Goal: Task Accomplishment & Management: Use online tool/utility

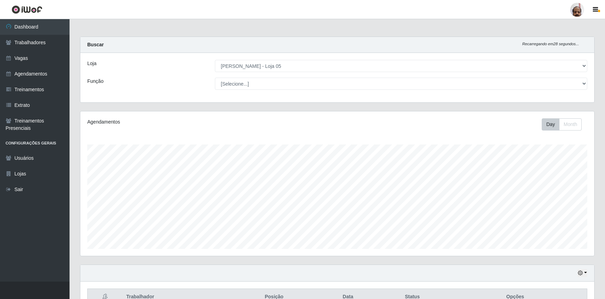
select select "252"
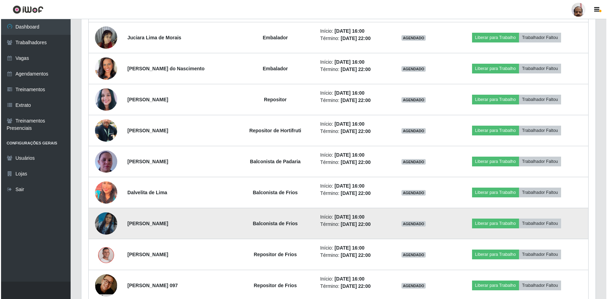
scroll to position [727, 0]
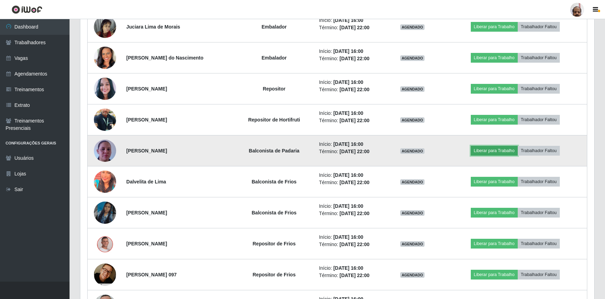
click at [492, 147] on button "Liberar para Trabalho" at bounding box center [494, 151] width 47 height 10
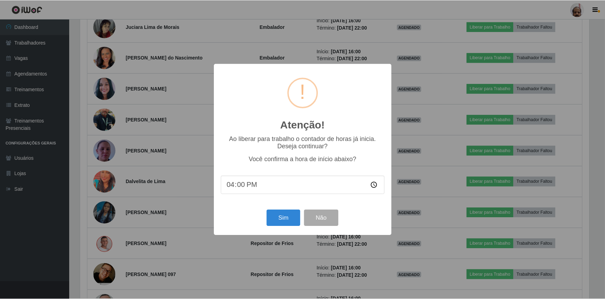
scroll to position [144, 511]
click at [289, 220] on button "Sim" at bounding box center [284, 218] width 34 height 16
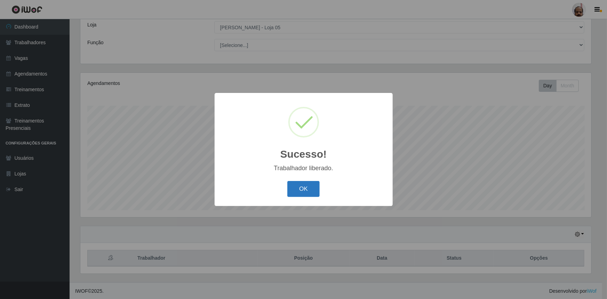
click at [304, 193] on button "OK" at bounding box center [303, 189] width 32 height 16
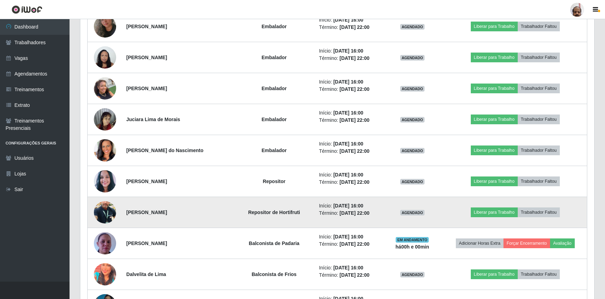
scroll to position [703, 0]
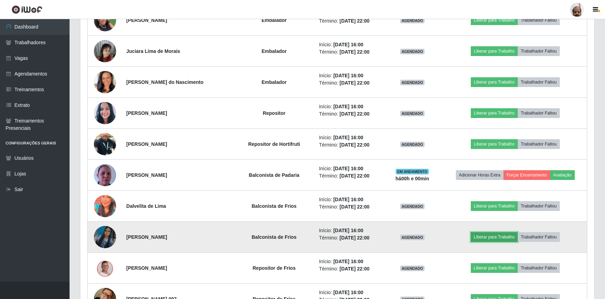
click at [495, 236] on button "Liberar para Trabalho" at bounding box center [494, 237] width 47 height 10
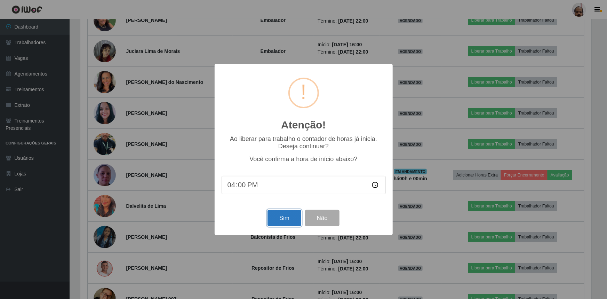
click at [291, 220] on button "Sim" at bounding box center [284, 218] width 34 height 16
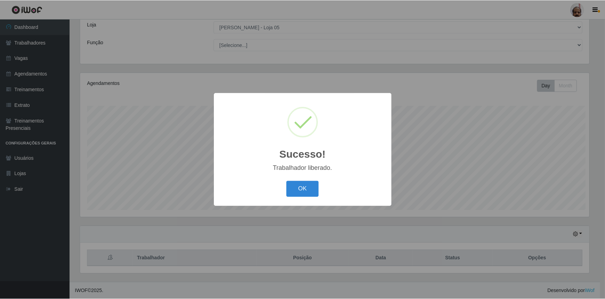
scroll to position [0, 0]
click at [309, 191] on button "OK" at bounding box center [303, 189] width 32 height 16
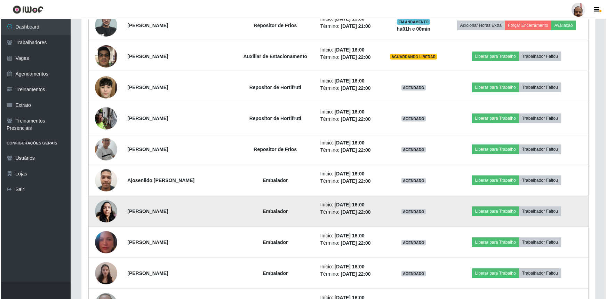
scroll to position [323, 0]
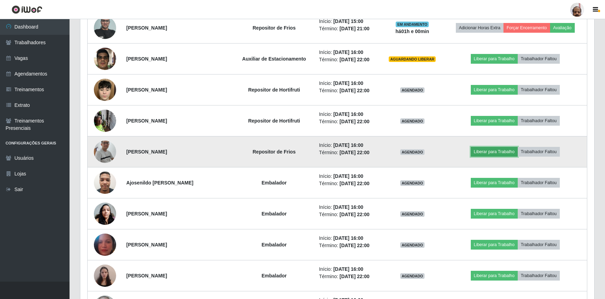
click at [484, 151] on button "Liberar para Trabalho" at bounding box center [494, 152] width 47 height 10
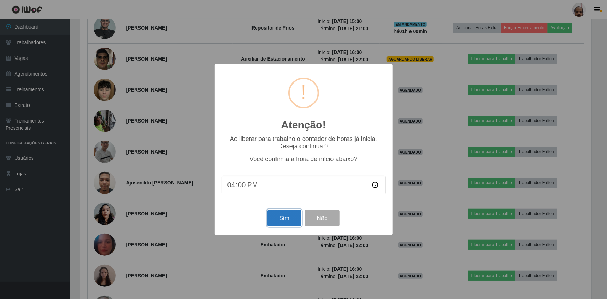
click at [289, 215] on button "Sim" at bounding box center [284, 218] width 34 height 16
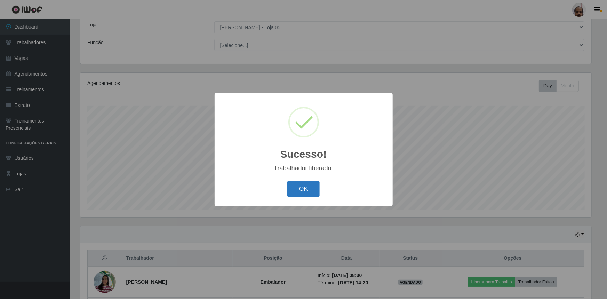
click at [294, 192] on button "OK" at bounding box center [303, 189] width 32 height 16
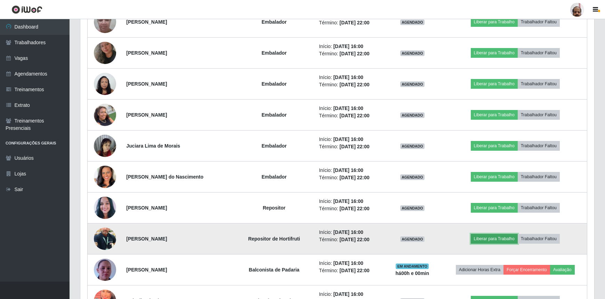
click at [485, 236] on button "Liberar para Trabalho" at bounding box center [494, 239] width 47 height 10
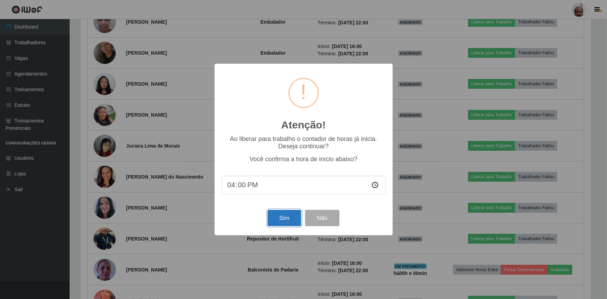
click at [295, 217] on button "Sim" at bounding box center [284, 218] width 34 height 16
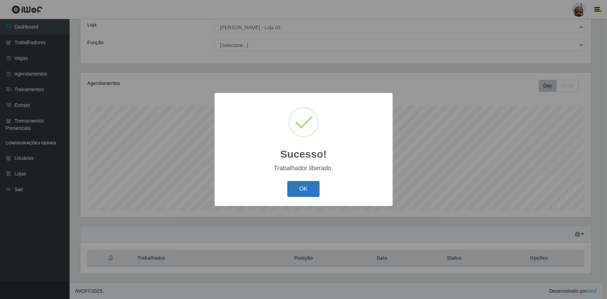
click at [306, 185] on button "OK" at bounding box center [303, 189] width 32 height 16
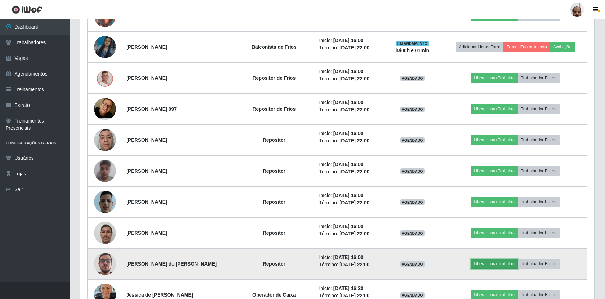
click at [495, 263] on button "Liberar para Trabalho" at bounding box center [494, 264] width 47 height 10
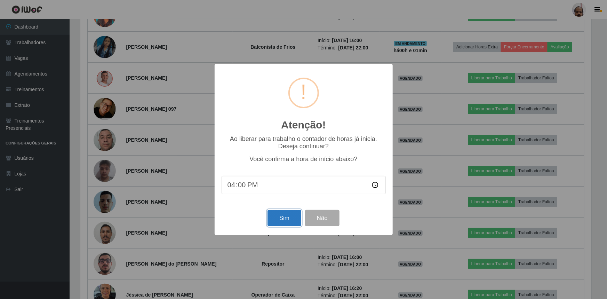
click at [282, 218] on button "Sim" at bounding box center [284, 218] width 34 height 16
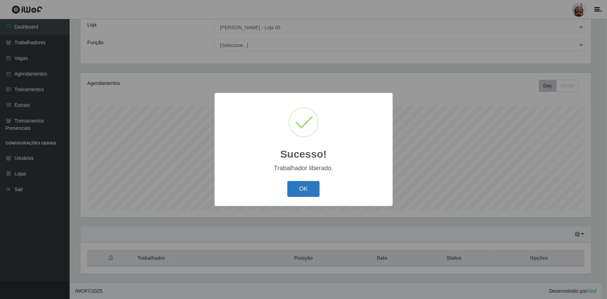
click at [302, 186] on button "OK" at bounding box center [303, 189] width 32 height 16
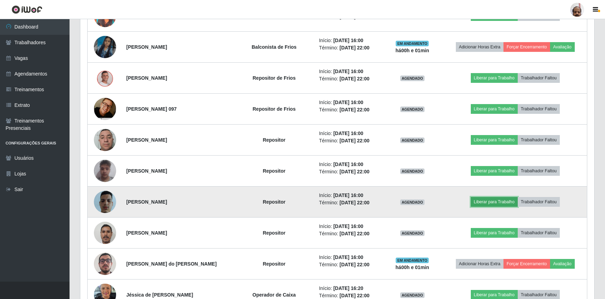
click at [485, 202] on button "Liberar para Trabalho" at bounding box center [494, 202] width 47 height 10
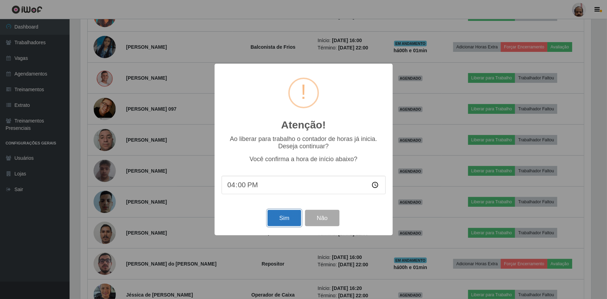
click at [272, 217] on button "Sim" at bounding box center [284, 218] width 34 height 16
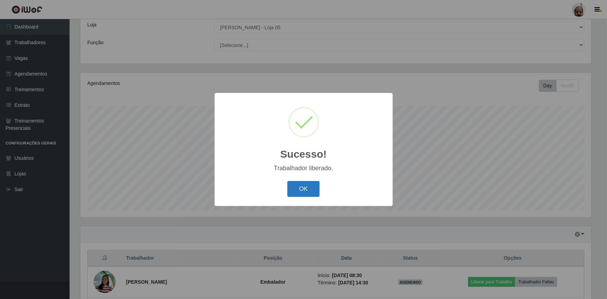
click at [305, 184] on button "OK" at bounding box center [303, 189] width 32 height 16
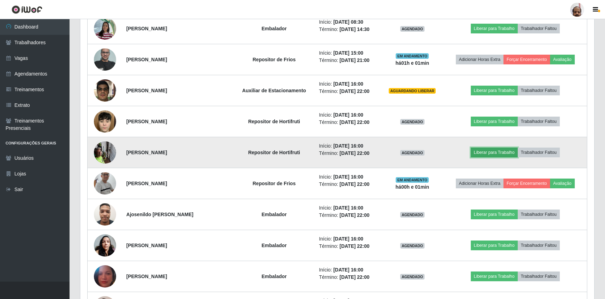
click at [482, 153] on button "Liberar para Trabalho" at bounding box center [494, 152] width 47 height 10
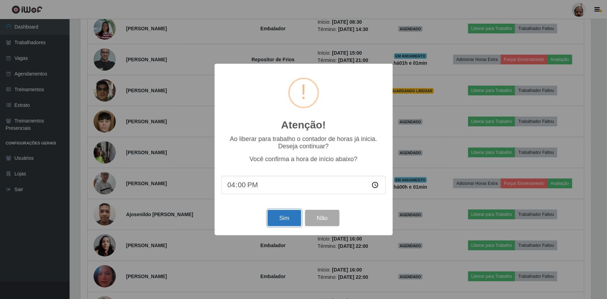
click at [289, 216] on button "Sim" at bounding box center [284, 218] width 34 height 16
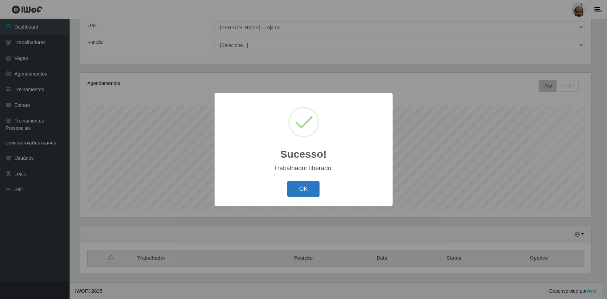
click at [295, 187] on button "OK" at bounding box center [303, 189] width 32 height 16
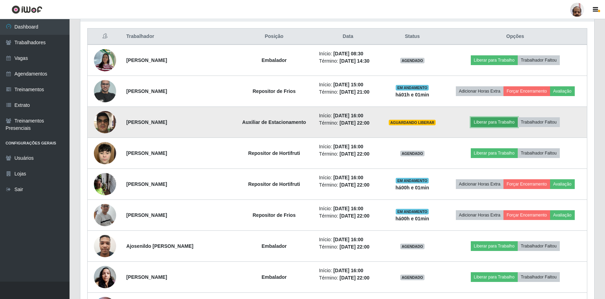
click at [484, 121] on button "Liberar para Trabalho" at bounding box center [494, 122] width 47 height 10
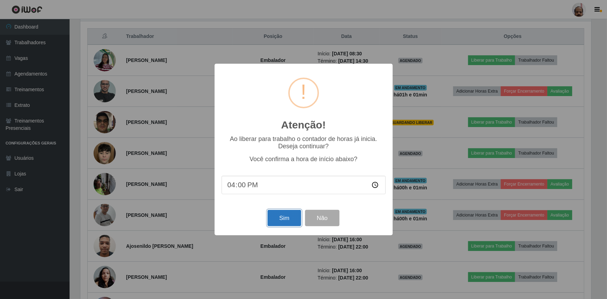
click at [289, 219] on button "Sim" at bounding box center [284, 218] width 34 height 16
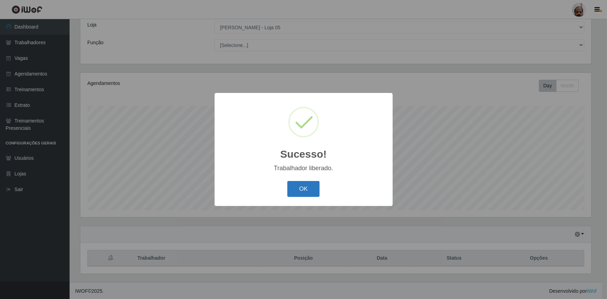
click at [302, 188] on button "OK" at bounding box center [303, 189] width 32 height 16
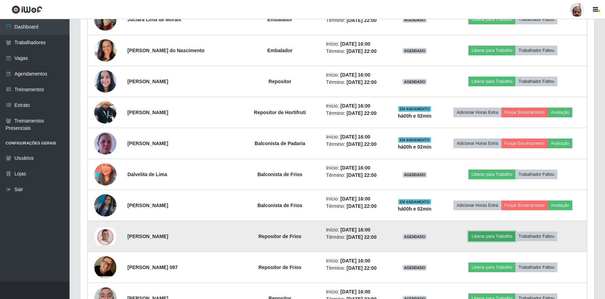
click at [487, 236] on button "Liberar para Trabalho" at bounding box center [491, 236] width 47 height 10
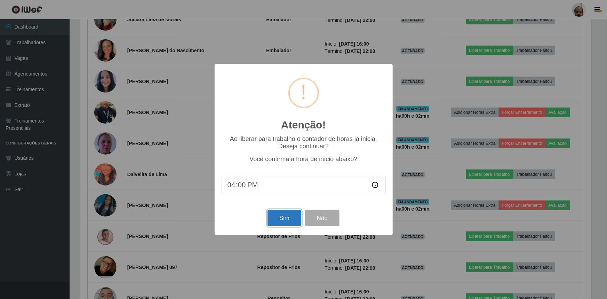
click at [281, 220] on button "Sim" at bounding box center [284, 218] width 34 height 16
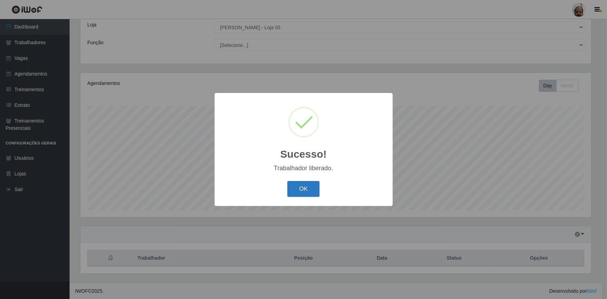
click at [316, 188] on button "OK" at bounding box center [303, 189] width 32 height 16
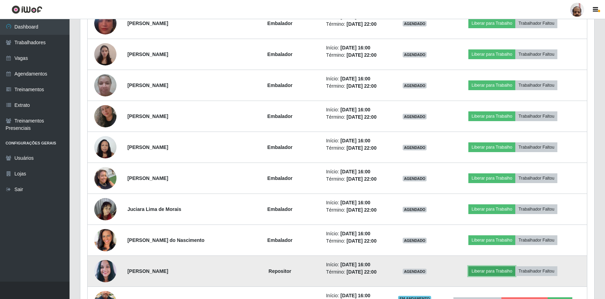
click at [502, 271] on button "Liberar para Trabalho" at bounding box center [491, 271] width 47 height 10
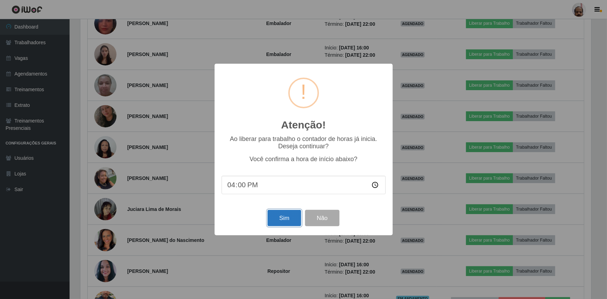
click at [294, 223] on button "Sim" at bounding box center [284, 218] width 34 height 16
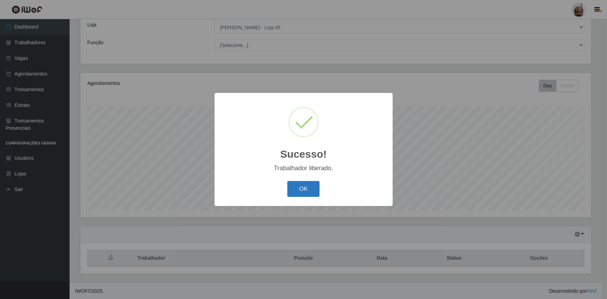
click at [309, 190] on button "OK" at bounding box center [303, 189] width 32 height 16
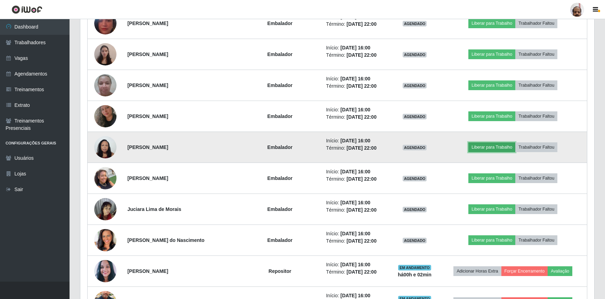
click at [476, 147] on button "Liberar para Trabalho" at bounding box center [491, 147] width 47 height 10
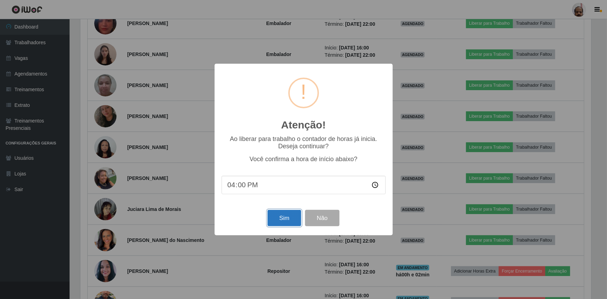
click at [276, 216] on button "Sim" at bounding box center [284, 218] width 34 height 16
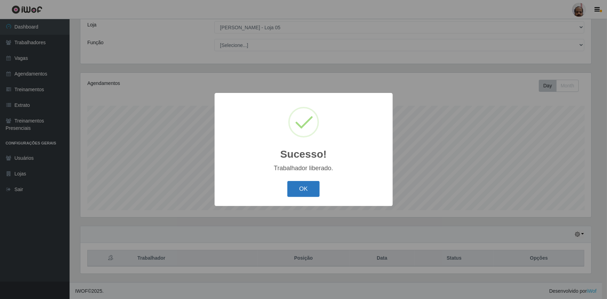
click at [307, 188] on button "OK" at bounding box center [303, 189] width 32 height 16
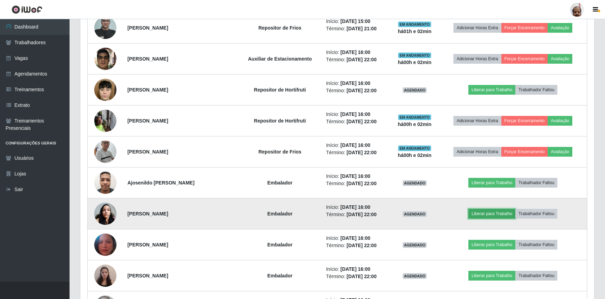
click at [475, 213] on button "Liberar para Trabalho" at bounding box center [491, 214] width 47 height 10
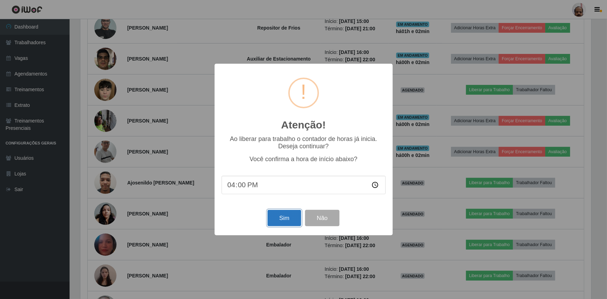
click at [286, 220] on button "Sim" at bounding box center [284, 218] width 34 height 16
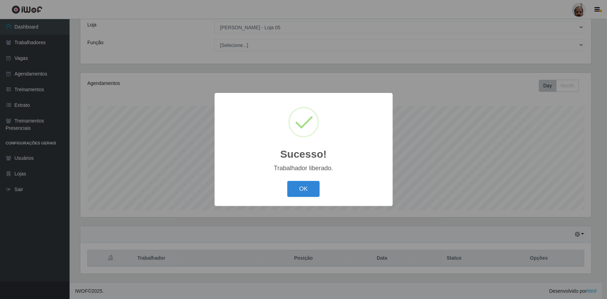
click at [314, 198] on div "OK Cancel" at bounding box center [304, 189] width 164 height 20
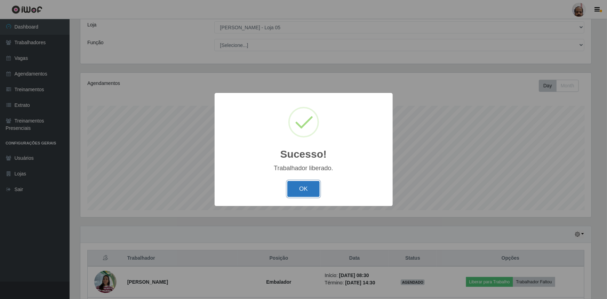
click at [313, 193] on button "OK" at bounding box center [303, 189] width 32 height 16
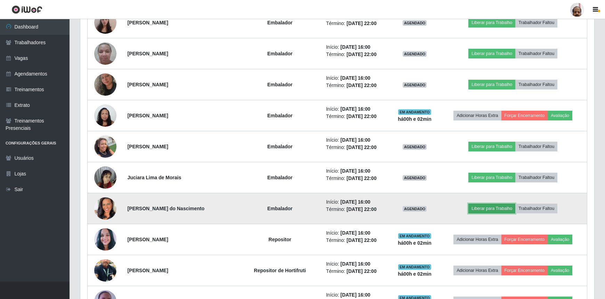
click at [480, 208] on button "Liberar para Trabalho" at bounding box center [491, 208] width 47 height 10
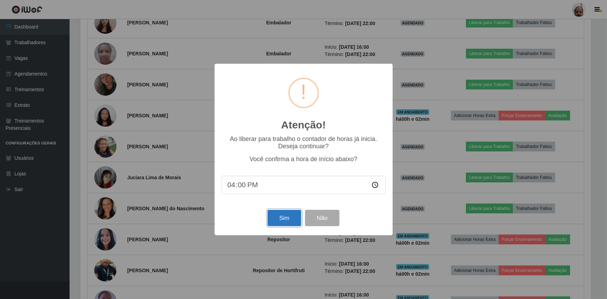
click at [283, 215] on button "Sim" at bounding box center [284, 218] width 34 height 16
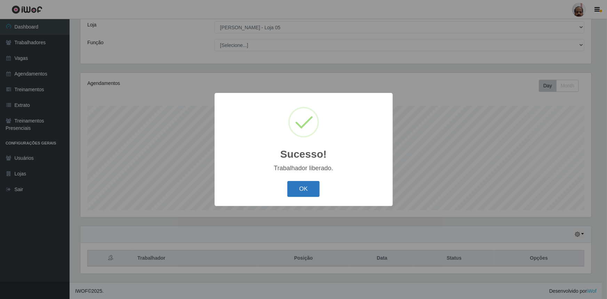
click at [312, 195] on button "OK" at bounding box center [303, 189] width 32 height 16
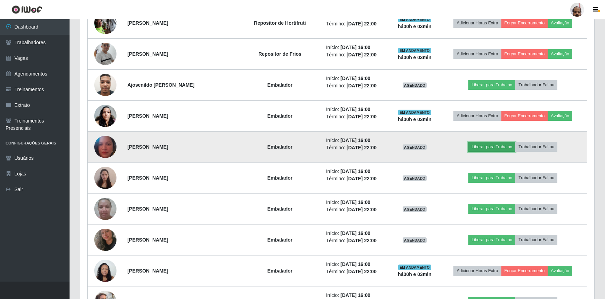
click at [484, 146] on button "Liberar para Trabalho" at bounding box center [491, 147] width 47 height 10
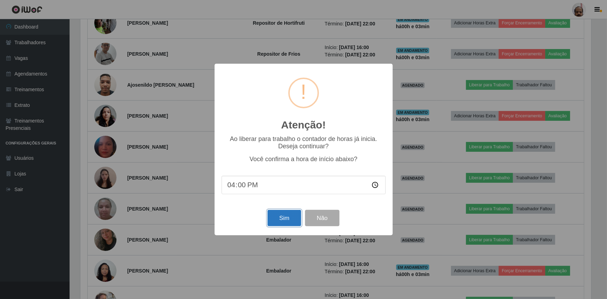
click at [287, 218] on button "Sim" at bounding box center [284, 218] width 34 height 16
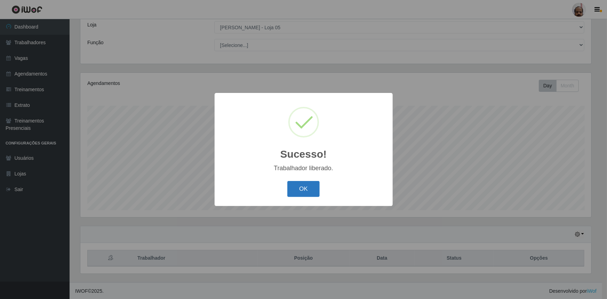
click at [307, 194] on button "OK" at bounding box center [303, 189] width 32 height 16
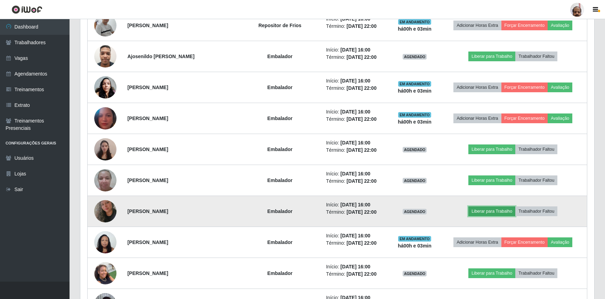
click at [479, 210] on button "Liberar para Trabalho" at bounding box center [491, 211] width 47 height 10
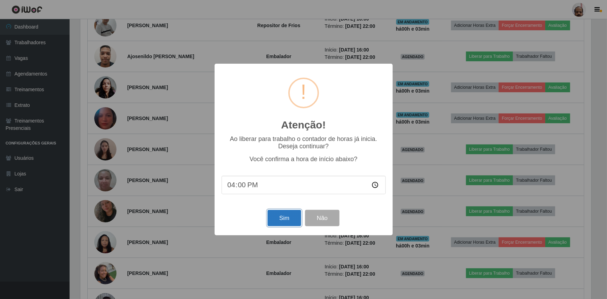
click at [282, 217] on button "Sim" at bounding box center [284, 218] width 34 height 16
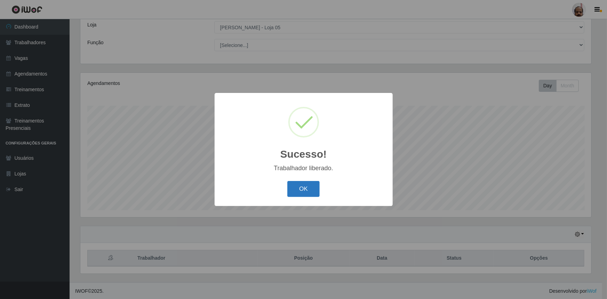
click at [299, 196] on button "OK" at bounding box center [303, 189] width 32 height 16
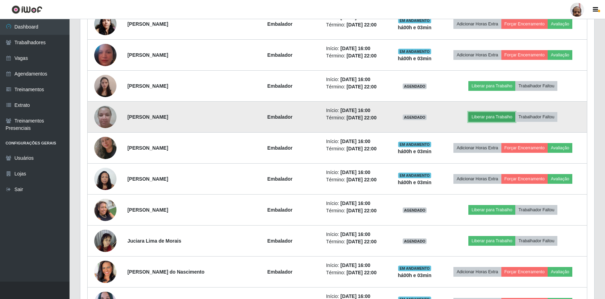
click at [483, 114] on button "Liberar para Trabalho" at bounding box center [491, 117] width 47 height 10
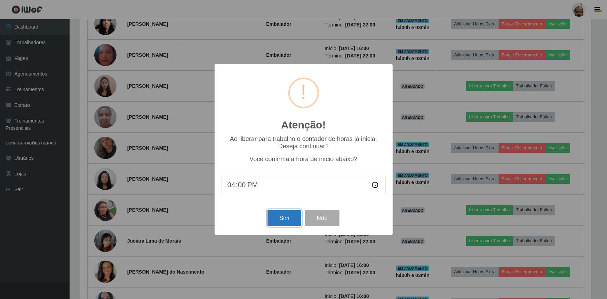
click at [281, 217] on button "Sim" at bounding box center [284, 218] width 34 height 16
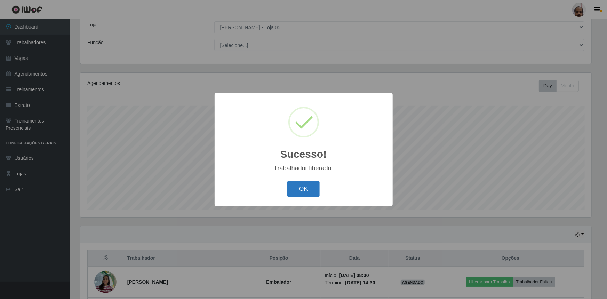
click at [304, 188] on button "OK" at bounding box center [303, 189] width 32 height 16
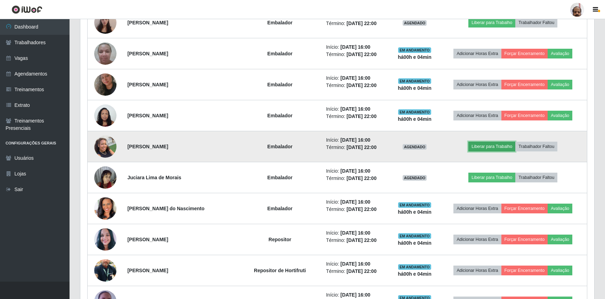
click at [477, 143] on button "Liberar para Trabalho" at bounding box center [491, 147] width 47 height 10
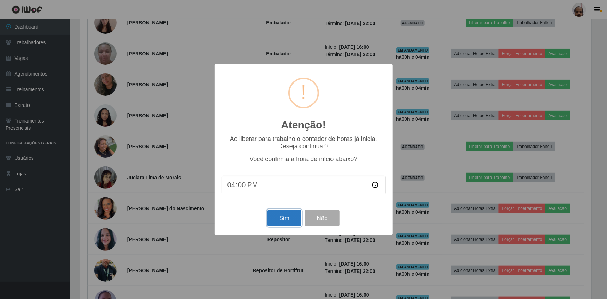
click at [285, 216] on button "Sim" at bounding box center [284, 218] width 34 height 16
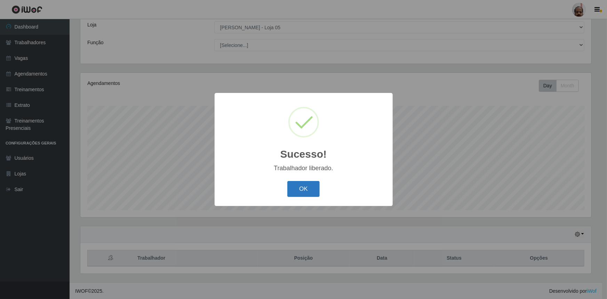
click at [308, 193] on button "OK" at bounding box center [303, 189] width 32 height 16
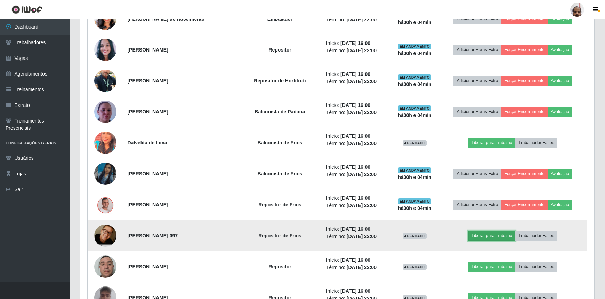
click at [476, 234] on button "Liberar para Trabalho" at bounding box center [491, 236] width 47 height 10
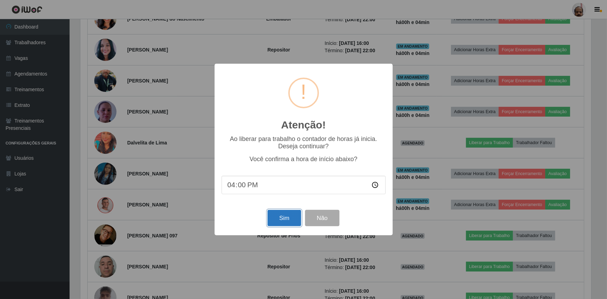
click at [292, 219] on button "Sim" at bounding box center [284, 218] width 34 height 16
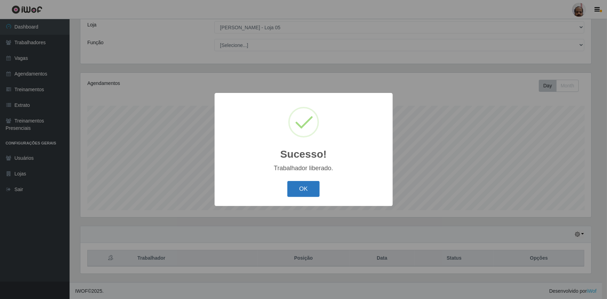
click at [305, 189] on button "OK" at bounding box center [303, 189] width 32 height 16
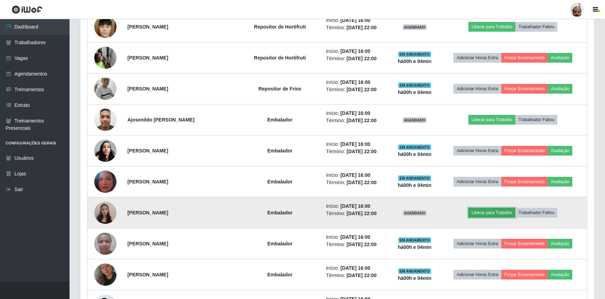
click at [477, 211] on button "Liberar para Trabalho" at bounding box center [491, 213] width 47 height 10
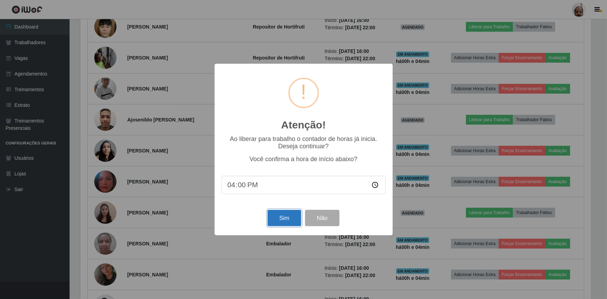
click at [280, 218] on button "Sim" at bounding box center [284, 218] width 34 height 16
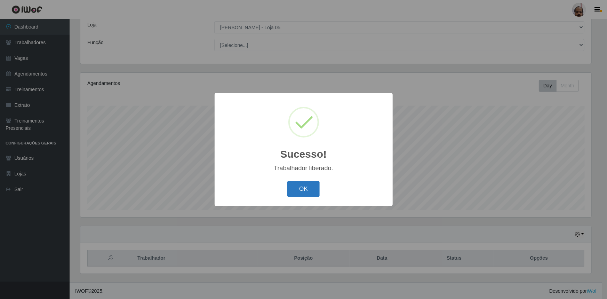
click at [297, 188] on button "OK" at bounding box center [303, 189] width 32 height 16
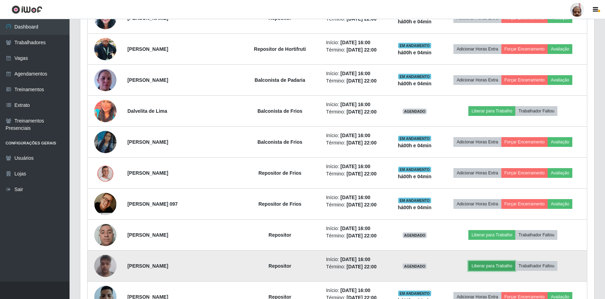
click at [481, 265] on button "Liberar para Trabalho" at bounding box center [491, 266] width 47 height 10
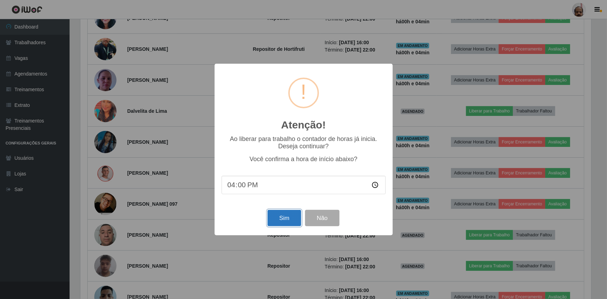
click at [287, 219] on button "Sim" at bounding box center [284, 218] width 34 height 16
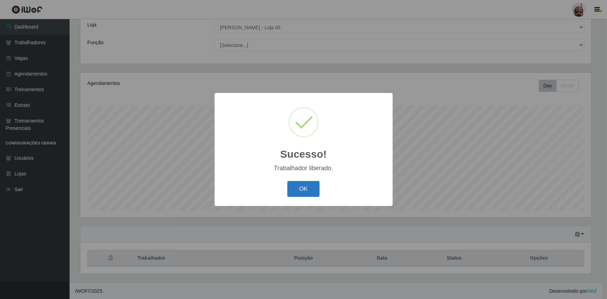
click at [306, 188] on button "OK" at bounding box center [303, 189] width 32 height 16
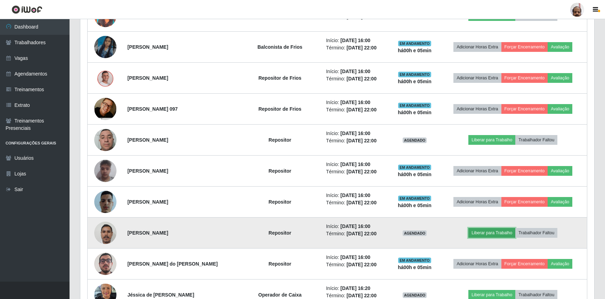
click at [481, 230] on button "Liberar para Trabalho" at bounding box center [491, 233] width 47 height 10
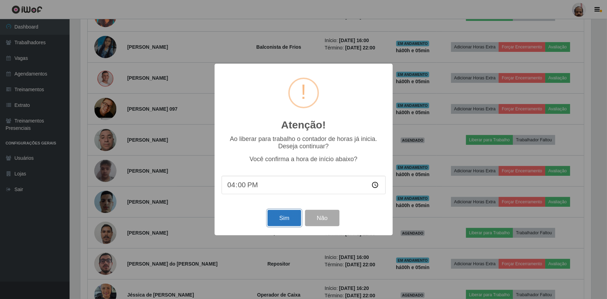
click at [289, 221] on button "Sim" at bounding box center [284, 218] width 34 height 16
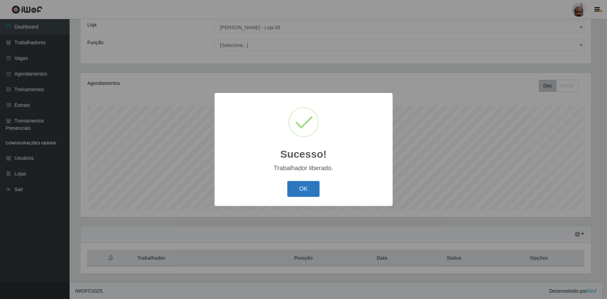
click at [304, 190] on button "OK" at bounding box center [303, 189] width 32 height 16
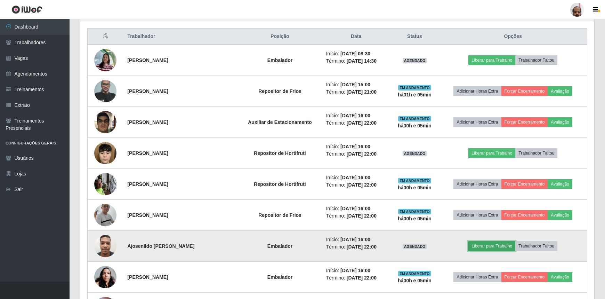
click at [475, 245] on button "Liberar para Trabalho" at bounding box center [491, 246] width 47 height 10
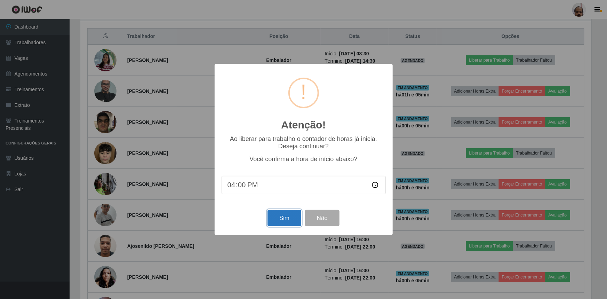
click at [292, 221] on button "Sim" at bounding box center [284, 218] width 34 height 16
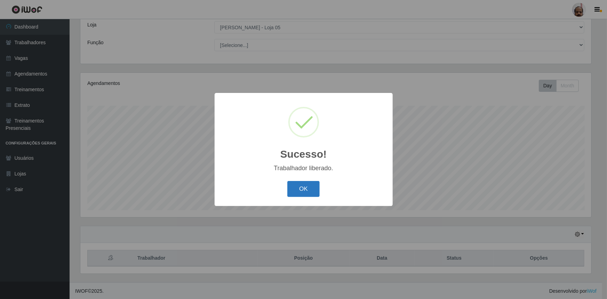
click at [308, 193] on button "OK" at bounding box center [303, 189] width 32 height 16
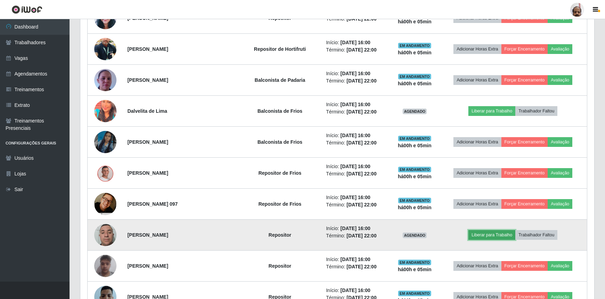
click at [480, 233] on button "Liberar para Trabalho" at bounding box center [491, 235] width 47 height 10
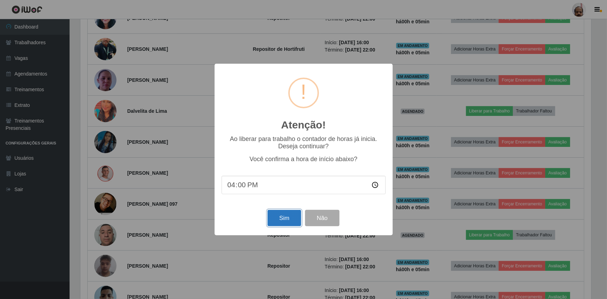
click at [294, 219] on button "Sim" at bounding box center [284, 218] width 34 height 16
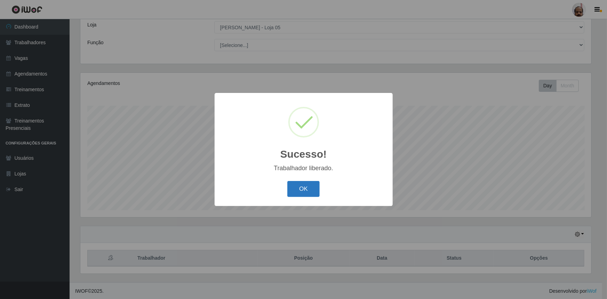
click at [314, 195] on button "OK" at bounding box center [303, 189] width 32 height 16
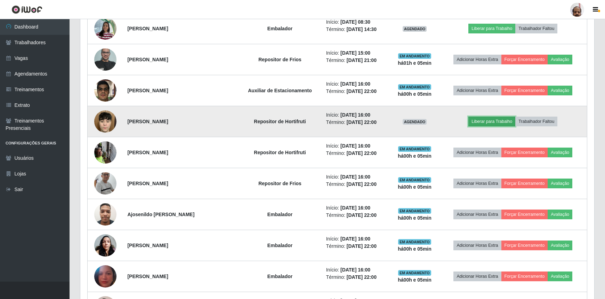
click at [491, 122] on button "Liberar para Trabalho" at bounding box center [491, 122] width 47 height 10
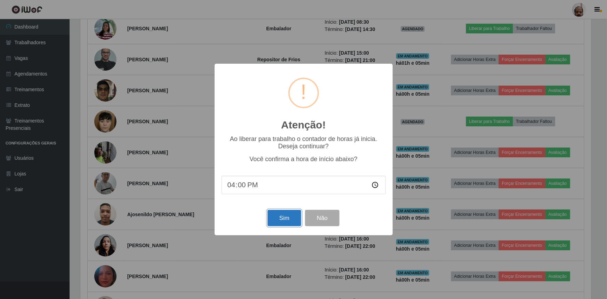
click at [287, 218] on button "Sim" at bounding box center [284, 218] width 34 height 16
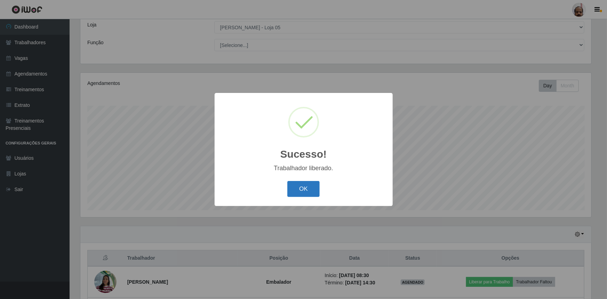
click at [303, 187] on button "OK" at bounding box center [303, 189] width 32 height 16
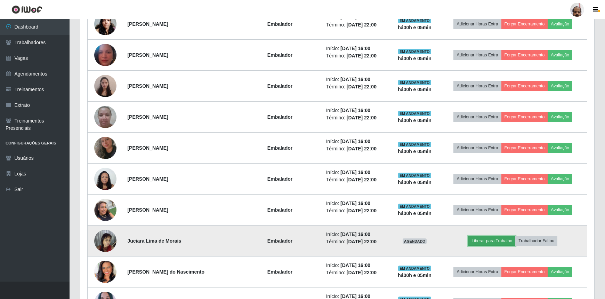
click at [475, 239] on button "Liberar para Trabalho" at bounding box center [491, 241] width 47 height 10
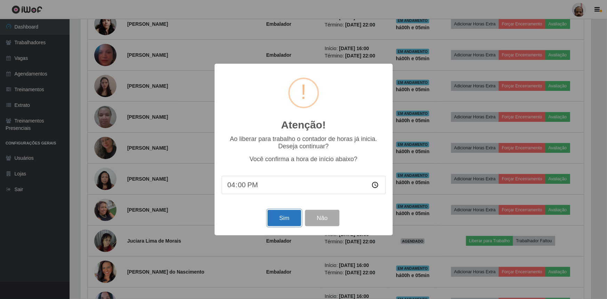
click at [282, 225] on button "Sim" at bounding box center [284, 218] width 34 height 16
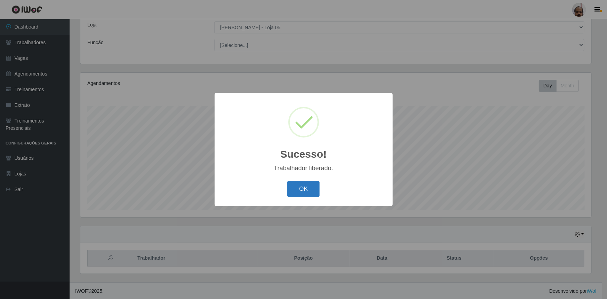
click at [298, 191] on button "OK" at bounding box center [303, 189] width 32 height 16
